Goal: Task Accomplishment & Management: Use online tool/utility

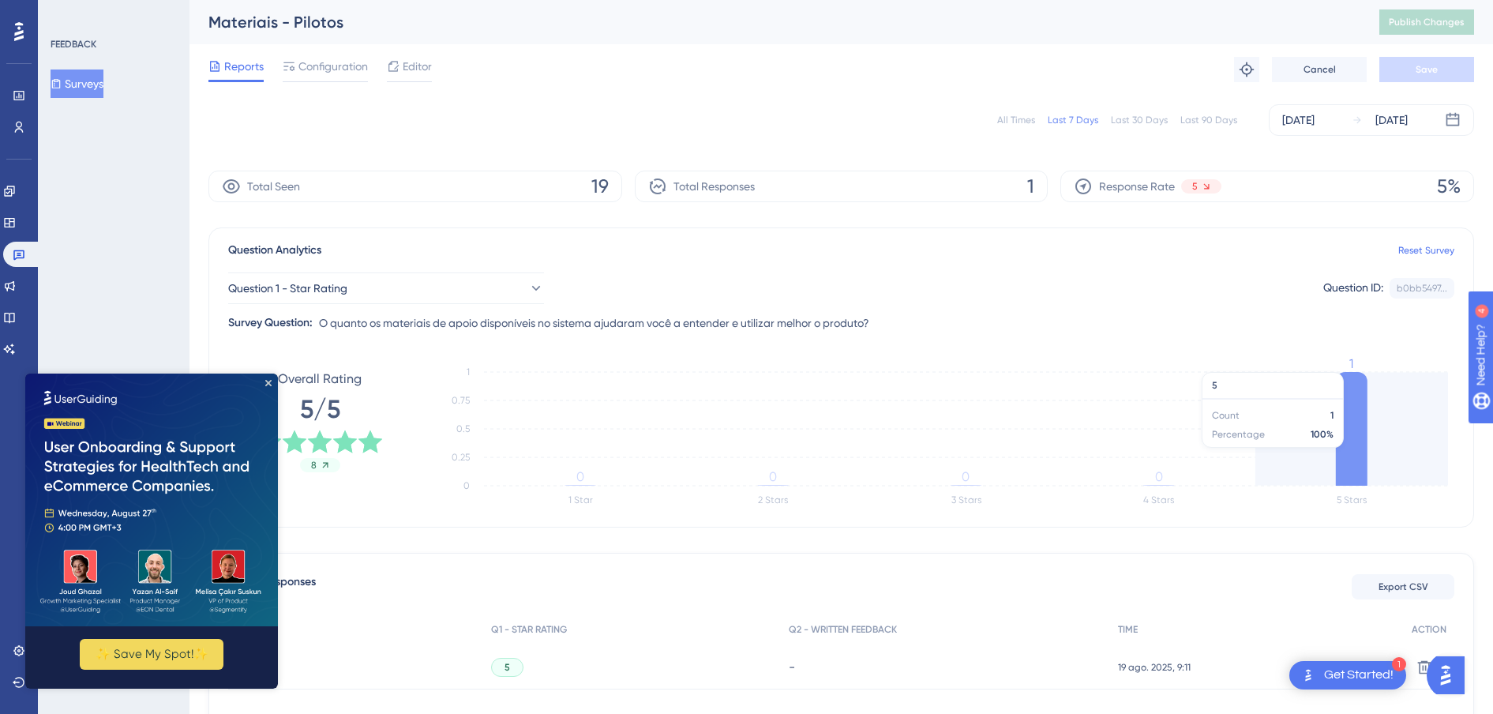
click at [1358, 424] on icon at bounding box center [1352, 429] width 32 height 114
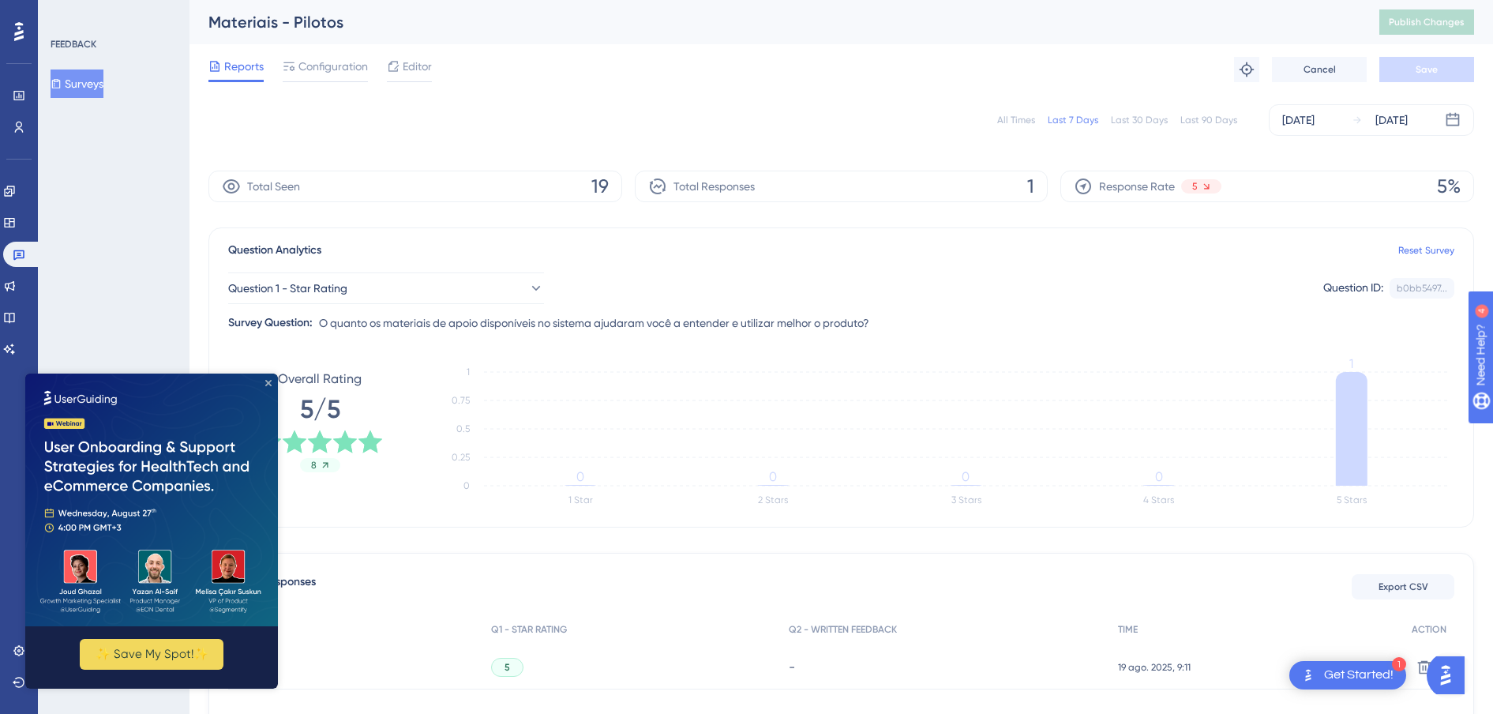
click at [270, 384] on icon "Close Preview" at bounding box center [268, 383] width 6 height 6
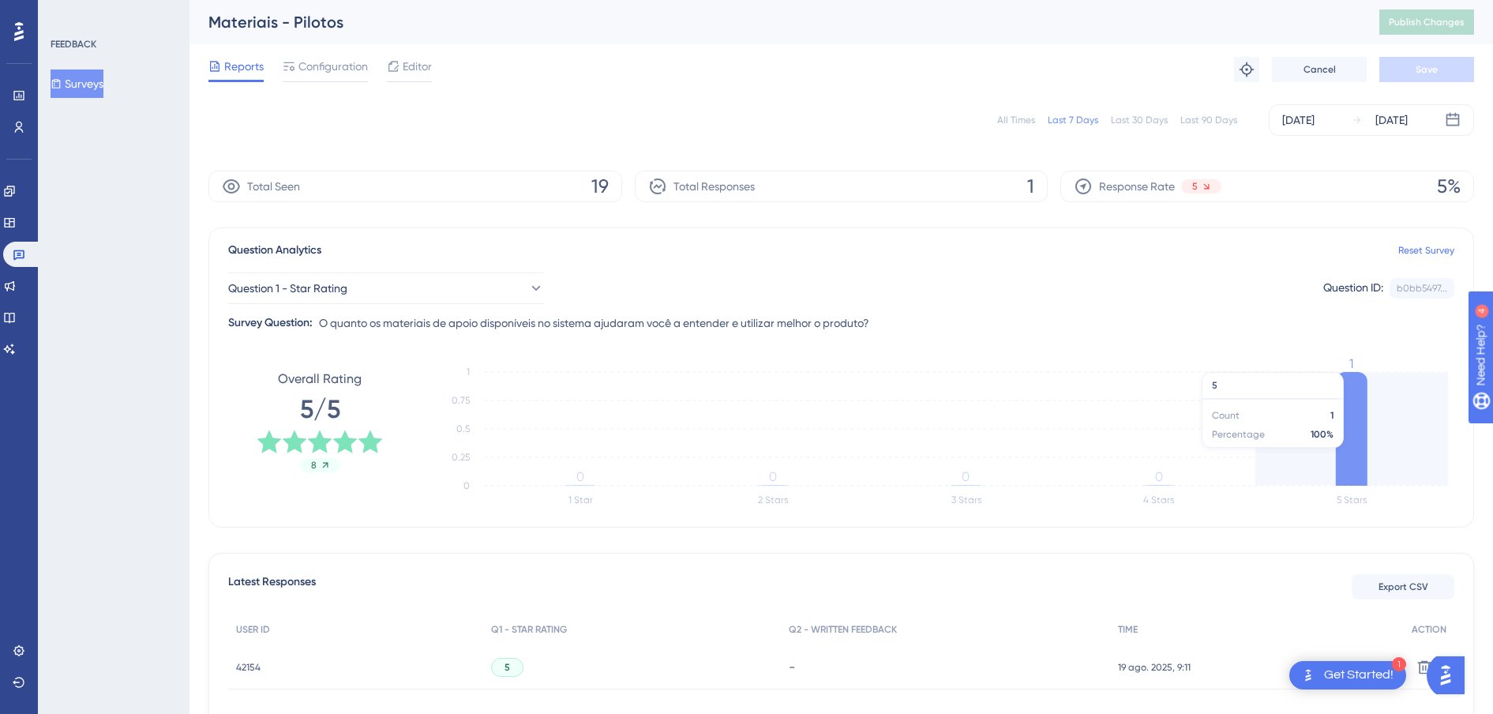
click at [1358, 417] on icon at bounding box center [1352, 429] width 32 height 114
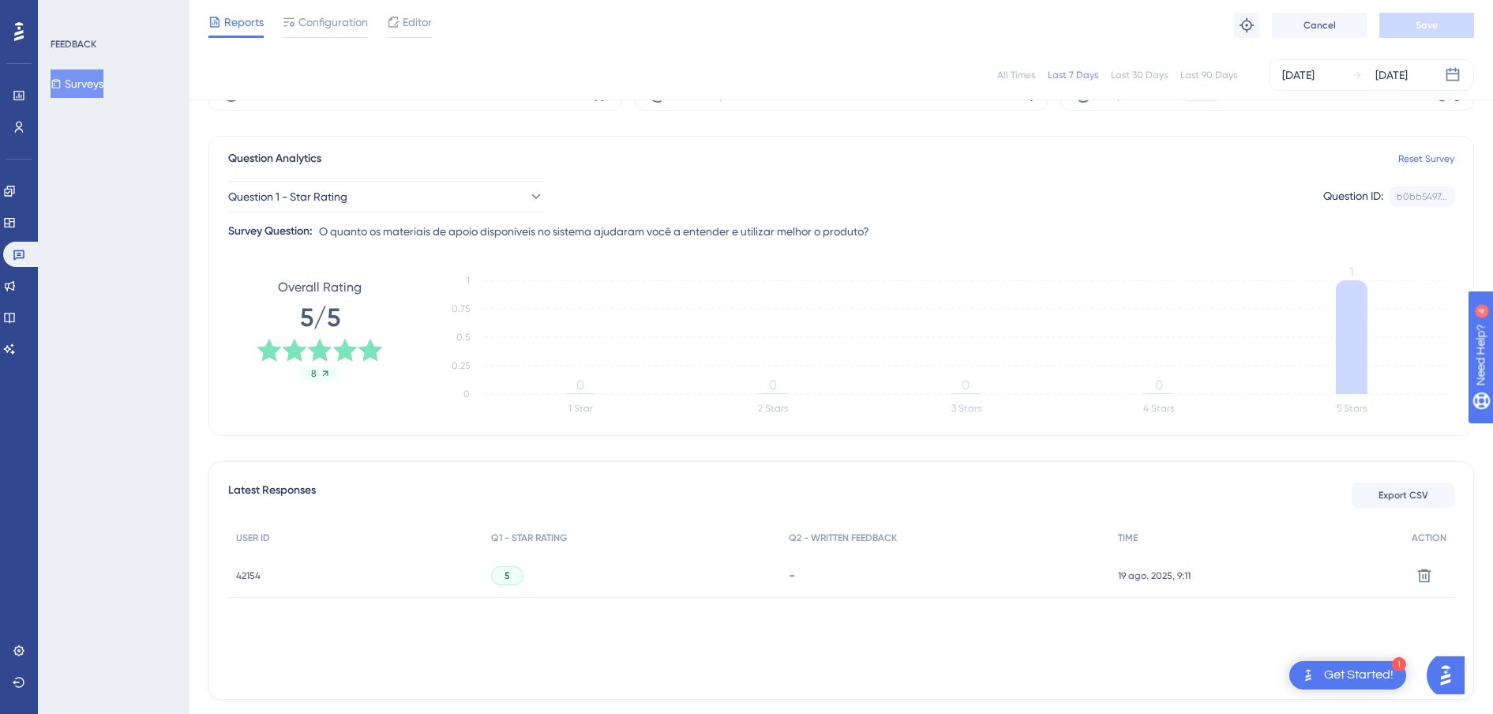
scroll to position [153, 0]
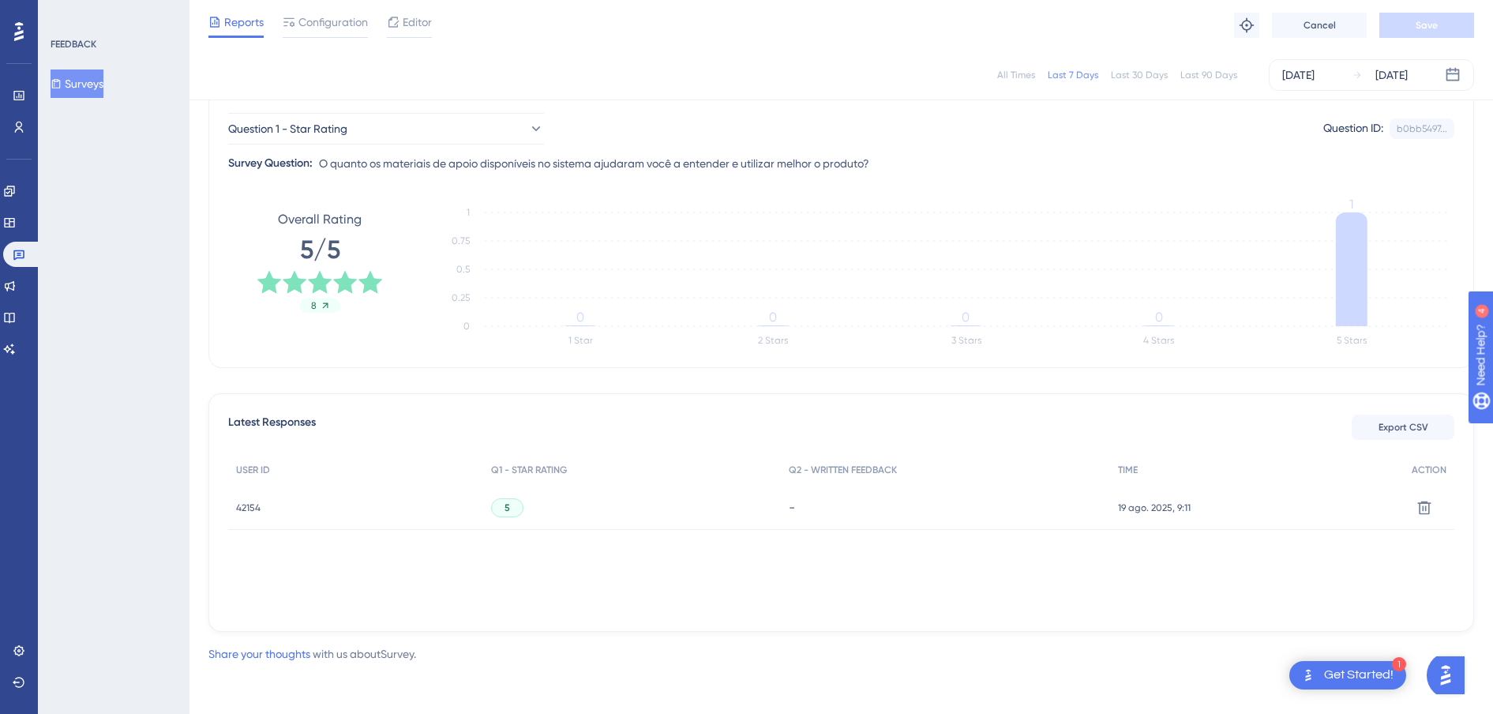
click at [254, 513] on div "42154 42154" at bounding box center [248, 507] width 24 height 44
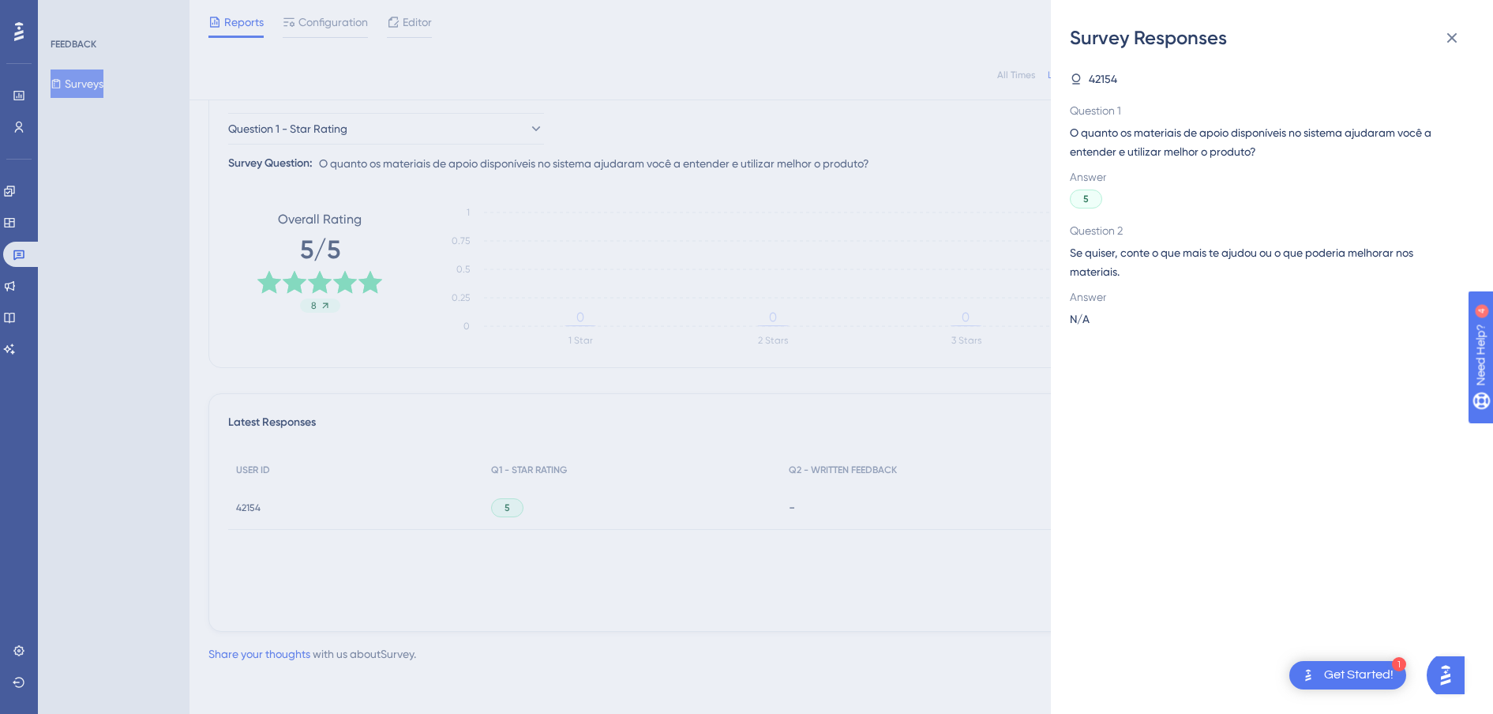
click at [1081, 196] on div "5" at bounding box center [1086, 198] width 32 height 19
click at [1101, 74] on span "42154" at bounding box center [1103, 78] width 28 height 19
drag, startPoint x: 1101, startPoint y: 74, endPoint x: 1081, endPoint y: 77, distance: 20.7
click at [1081, 77] on icon at bounding box center [1076, 79] width 13 height 13
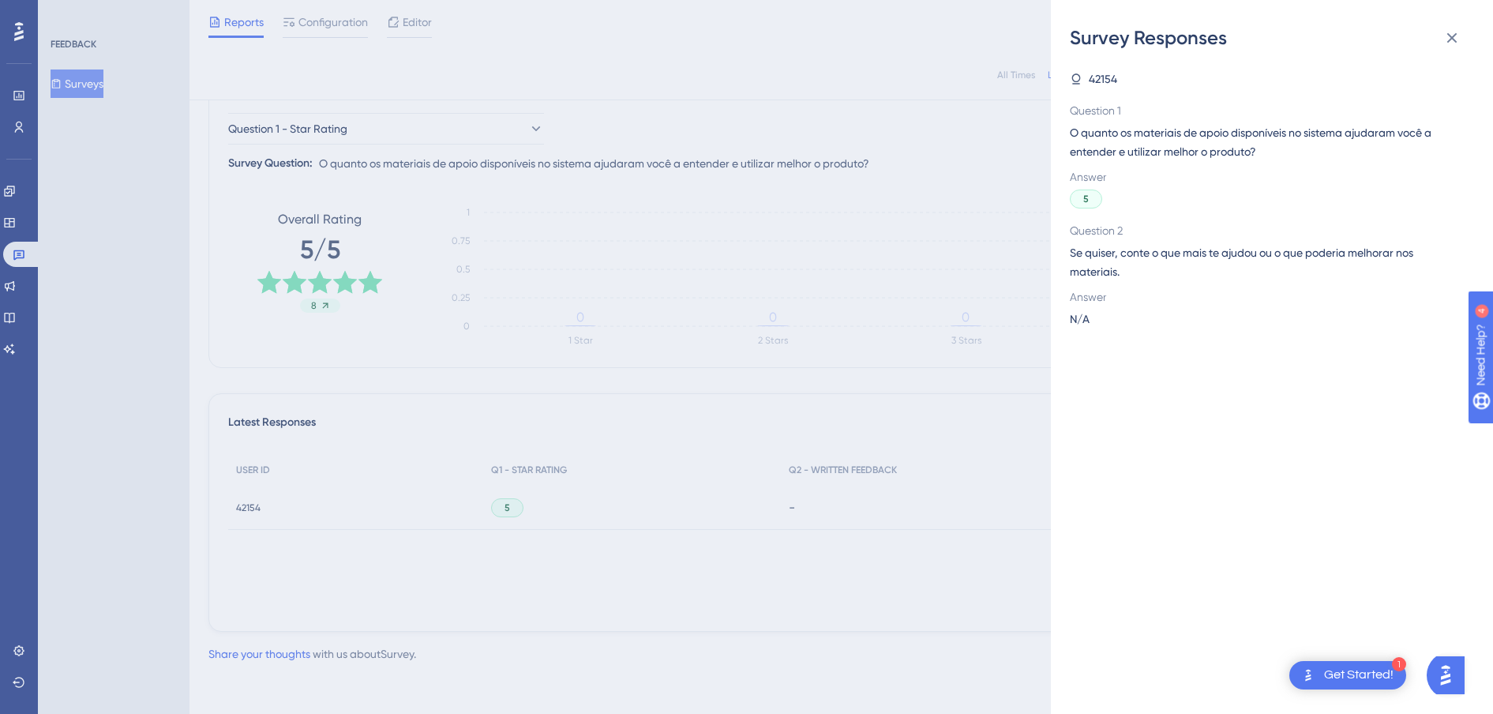
click at [1069, 78] on div "Survey Responses 42154 Question 1 O quanto os materiais de apoio disponíveis no…" at bounding box center [1272, 357] width 442 height 714
click at [275, 74] on div "Survey Responses 42154 Question 1 O quanto os materiais de apoio disponíveis no…" at bounding box center [746, 357] width 1493 height 714
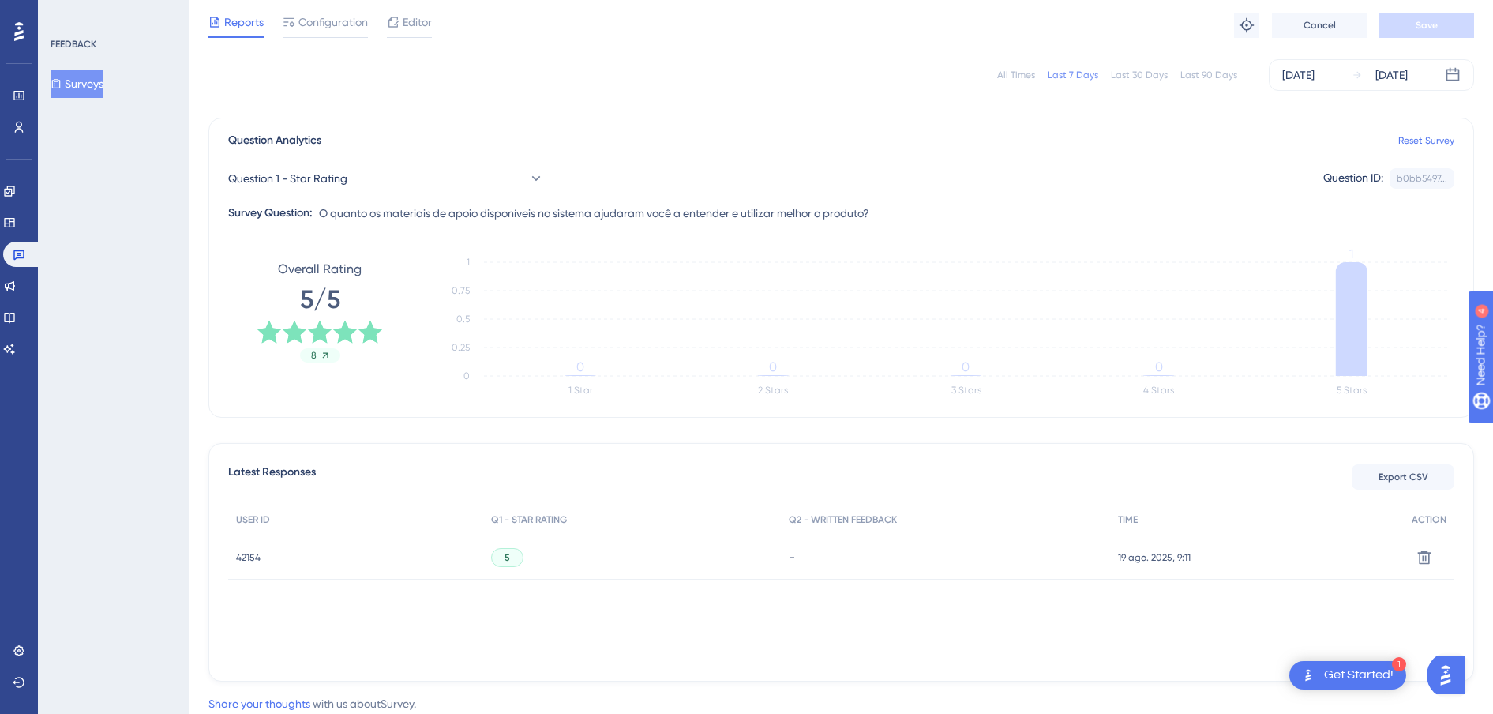
scroll to position [0, 0]
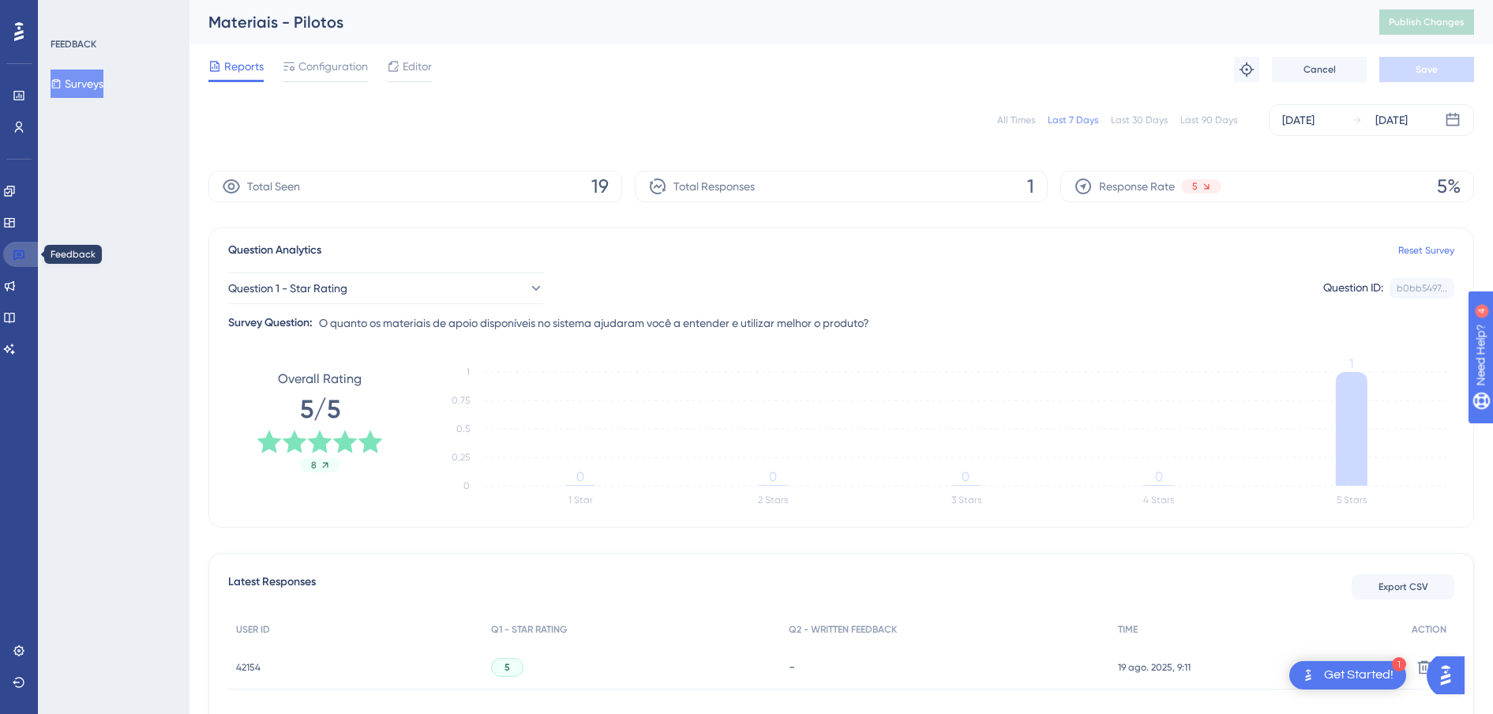
click at [9, 261] on link at bounding box center [22, 254] width 38 height 25
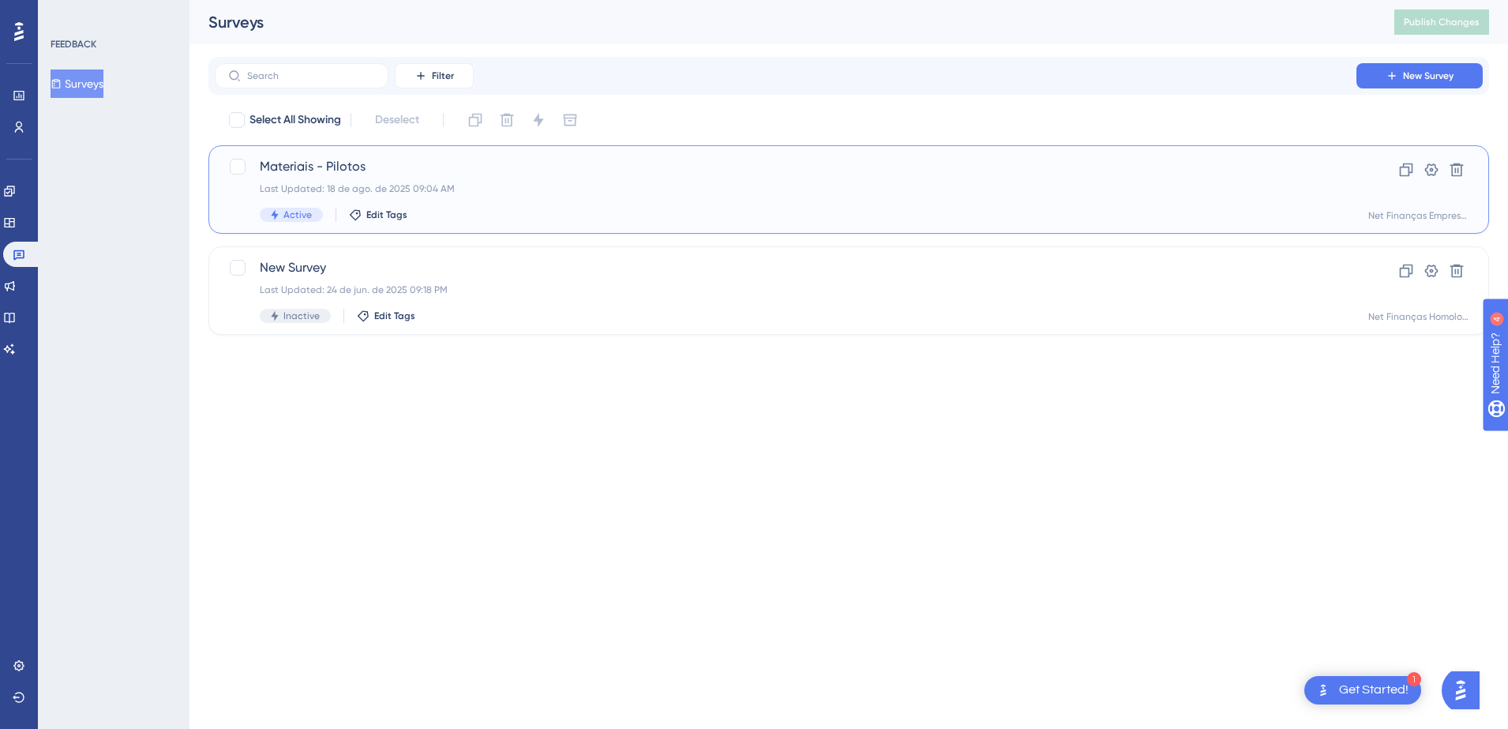
click at [463, 171] on span "Materiais - Pilotos" at bounding box center [785, 166] width 1051 height 19
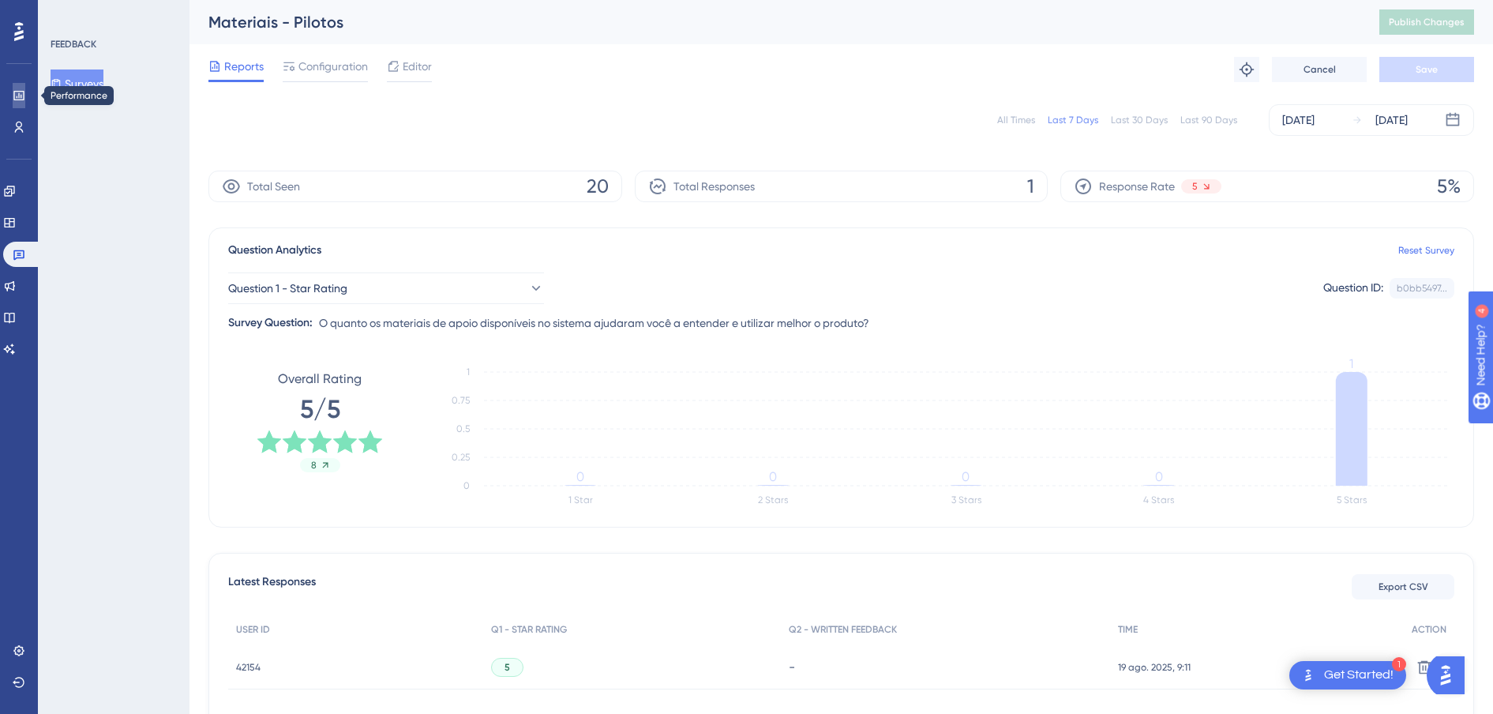
click at [16, 95] on icon at bounding box center [19, 95] width 13 height 13
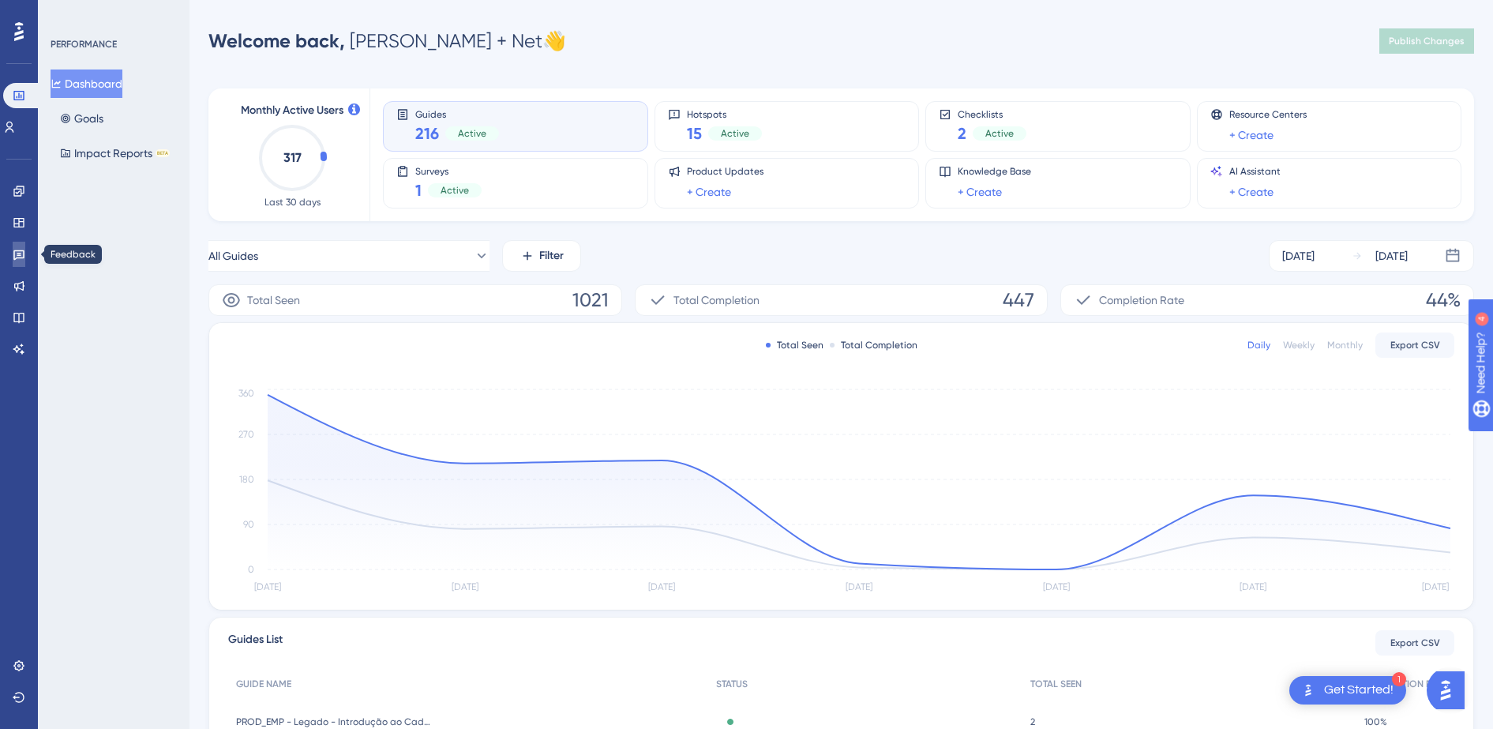
click at [13, 260] on icon at bounding box center [19, 254] width 13 height 13
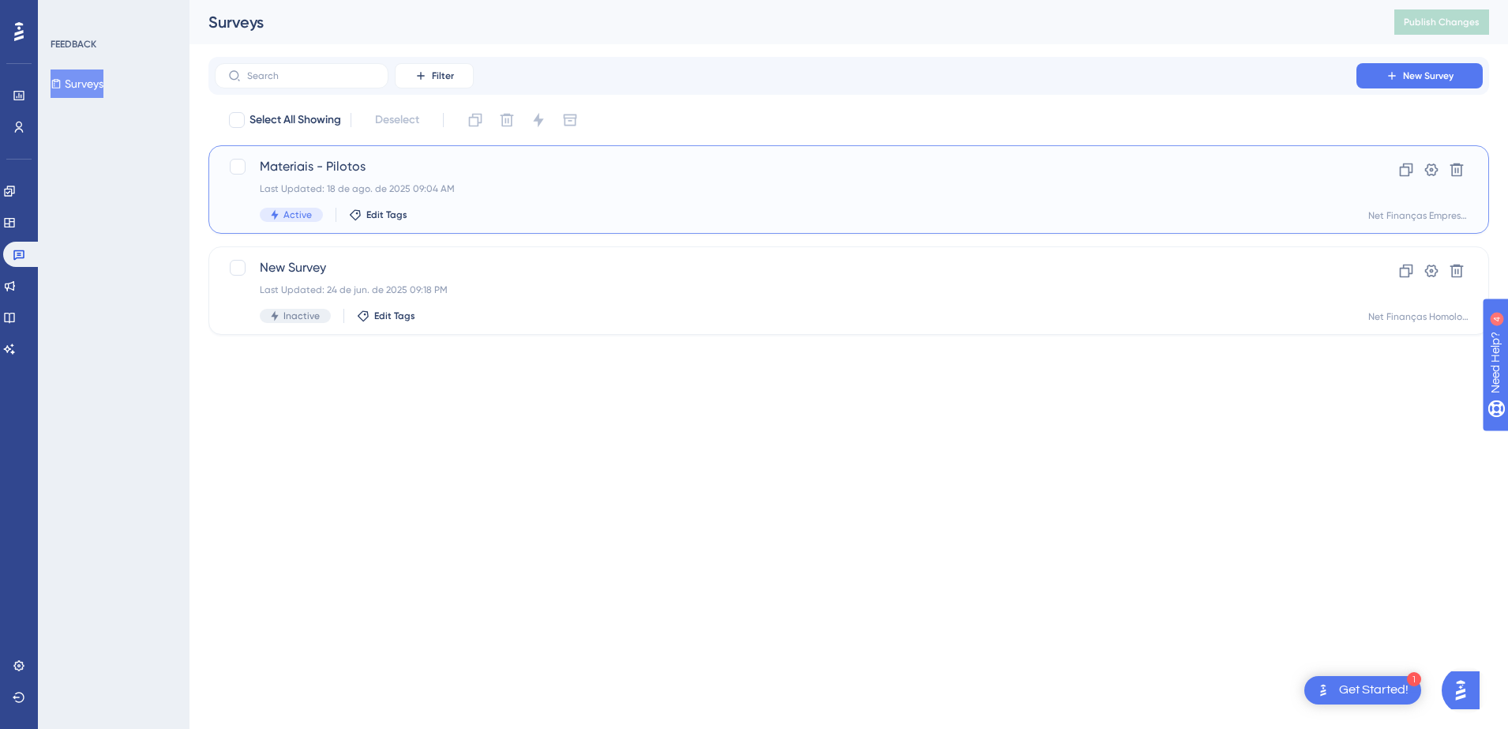
click at [510, 190] on div "Last Updated: 18 de ago. de 2025 09:04 AM" at bounding box center [785, 188] width 1051 height 13
